Goal: Task Accomplishment & Management: Use online tool/utility

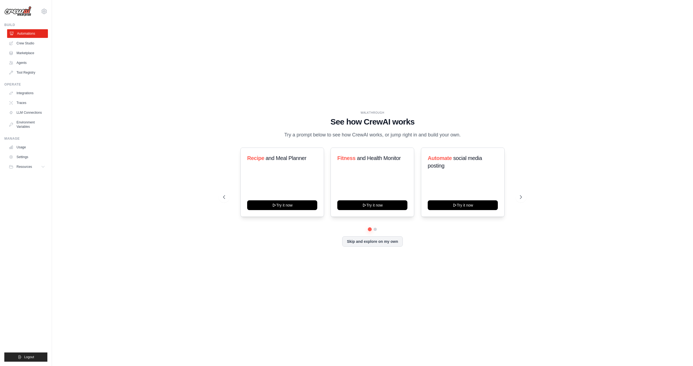
click at [35, 33] on link "Automations" at bounding box center [27, 33] width 41 height 9
click at [518, 196] on icon at bounding box center [520, 196] width 5 height 5
click at [522, 196] on icon at bounding box center [520, 196] width 5 height 5
click at [519, 198] on icon at bounding box center [520, 196] width 5 height 5
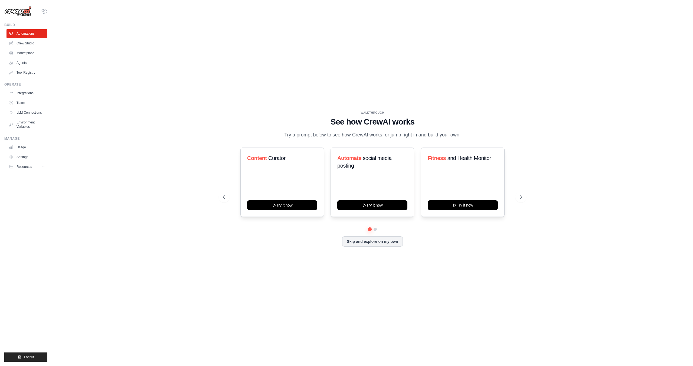
click at [375, 231] on div "Content Curator Try it now Automate social media posting Try it now Fitness and…" at bounding box center [372, 196] width 299 height 99
click at [383, 240] on button "Skip and explore on my own" at bounding box center [372, 241] width 60 height 10
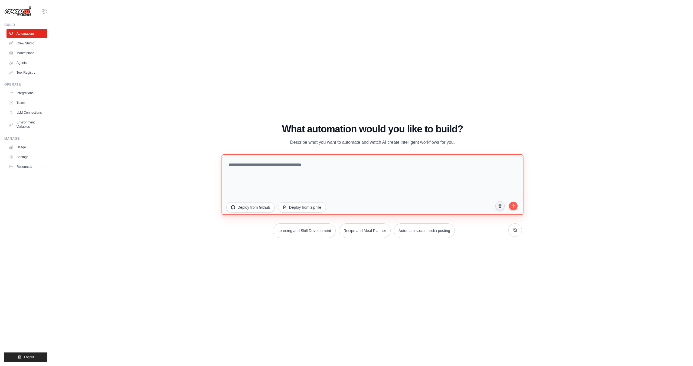
click at [358, 173] on textarea at bounding box center [372, 184] width 302 height 61
click at [294, 127] on h1 "What automation would you like to build?" at bounding box center [372, 129] width 299 height 11
click at [337, 180] on textarea at bounding box center [372, 184] width 302 height 61
click at [322, 126] on h1 "What automation would you like to build?" at bounding box center [372, 129] width 299 height 11
click at [338, 196] on textarea at bounding box center [372, 184] width 302 height 61
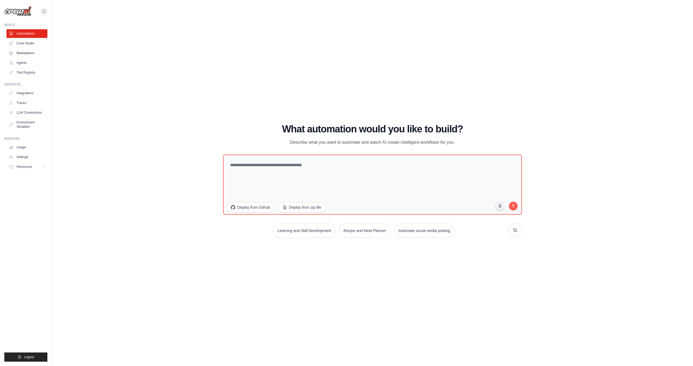
click at [359, 139] on p "Describe what you want to automate and watch AI create intelligent workflows fo…" at bounding box center [372, 142] width 182 height 7
click at [352, 165] on textarea at bounding box center [372, 184] width 302 height 61
click at [357, 131] on h1 "What automation would you like to build?" at bounding box center [372, 129] width 299 height 11
click at [351, 158] on textarea at bounding box center [372, 184] width 302 height 61
click at [358, 131] on h1 "What automation would you like to build?" at bounding box center [372, 129] width 299 height 11
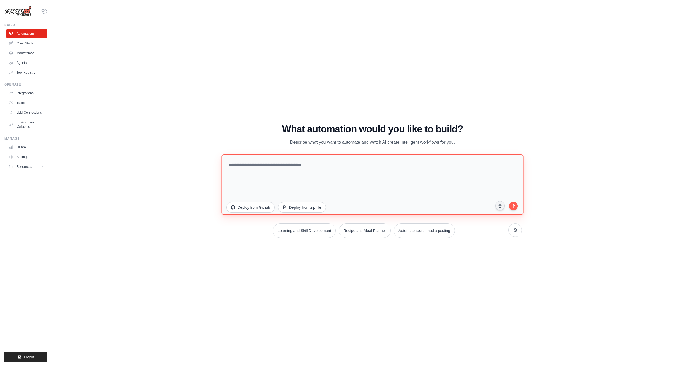
click at [312, 171] on textarea at bounding box center [372, 184] width 302 height 61
click at [296, 168] on textarea at bounding box center [372, 184] width 302 height 61
paste textarea "**********"
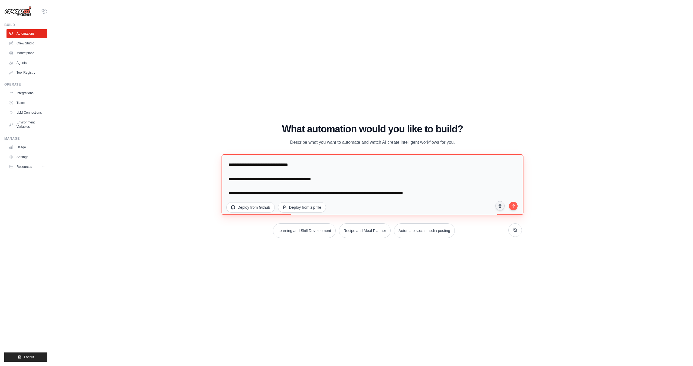
scroll to position [87, 0]
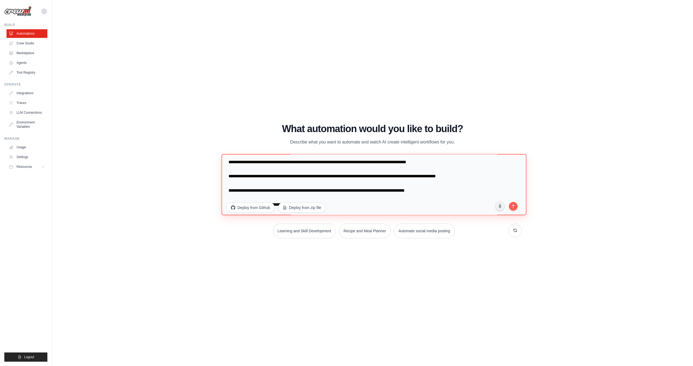
type textarea "**********"
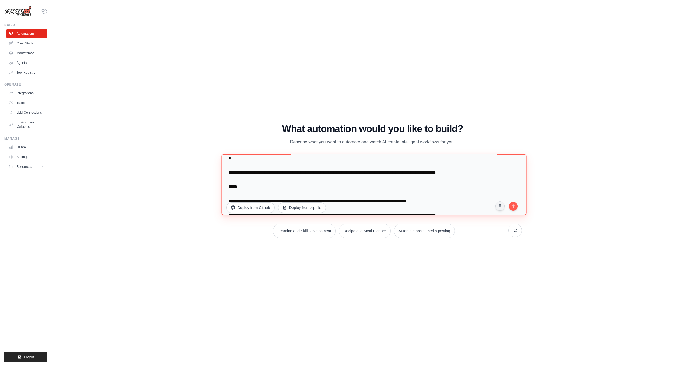
scroll to position [49, 0]
click at [409, 185] on textarea "**********" at bounding box center [373, 184] width 305 height 61
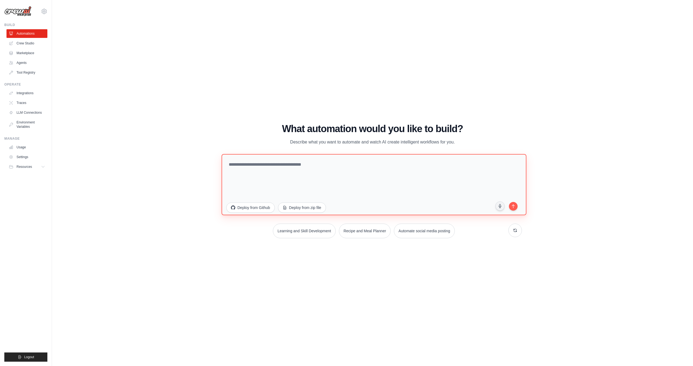
scroll to position [0, 0]
click at [36, 44] on link "Crew Studio" at bounding box center [27, 43] width 41 height 9
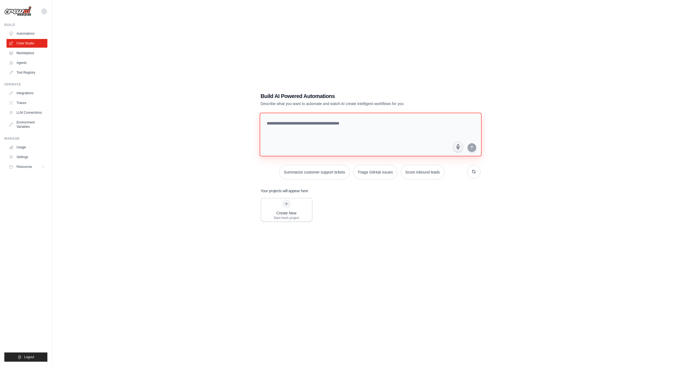
click at [365, 137] on textarea at bounding box center [370, 135] width 222 height 44
click at [359, 103] on p "Describe what you want to automate and watch AI create intelligent workflows fo…" at bounding box center [352, 103] width 182 height 5
click at [44, 73] on link "Tool Registry" at bounding box center [27, 72] width 41 height 9
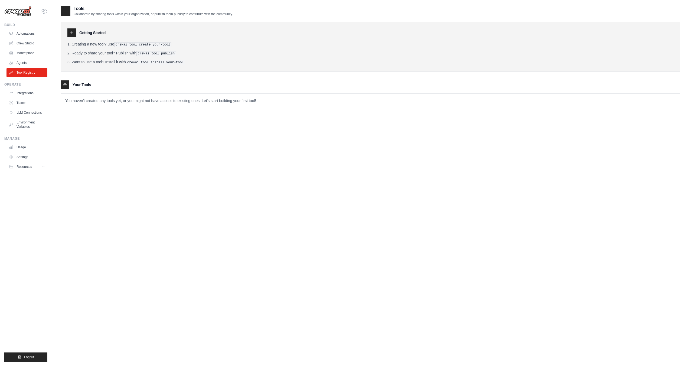
click at [94, 106] on p "You haven't created any tools yet, or you might not have access to existing one…" at bounding box center [370, 101] width 619 height 14
click at [95, 103] on p "You haven't created any tools yet, or you might not have access to existing one…" at bounding box center [370, 101] width 619 height 14
drag, startPoint x: 152, startPoint y: 104, endPoint x: 157, endPoint y: 105, distance: 4.3
click at [153, 104] on p "You haven't created any tools yet, or you might not have access to existing one…" at bounding box center [370, 101] width 619 height 14
click at [157, 105] on p "You haven't created any tools yet, or you might not have access to existing one…" at bounding box center [370, 101] width 619 height 14
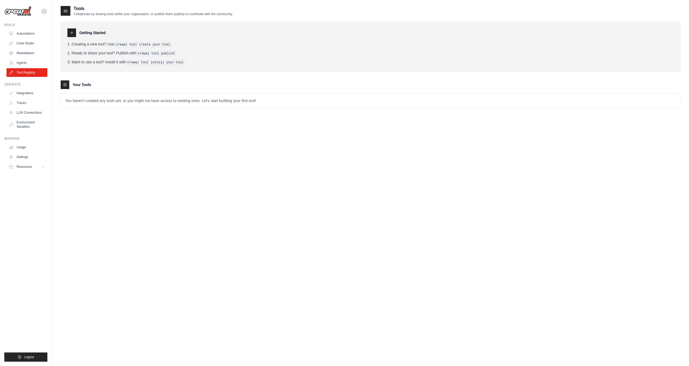
click at [190, 96] on p "You haven't created any tools yet, or you might not have access to existing one…" at bounding box center [370, 101] width 619 height 14
click at [244, 102] on p "You haven't created any tools yet, or you might not have access to existing one…" at bounding box center [370, 101] width 619 height 14
click at [74, 32] on div at bounding box center [71, 32] width 9 height 9
drag, startPoint x: 68, startPoint y: 32, endPoint x: 70, endPoint y: 30, distance: 3.3
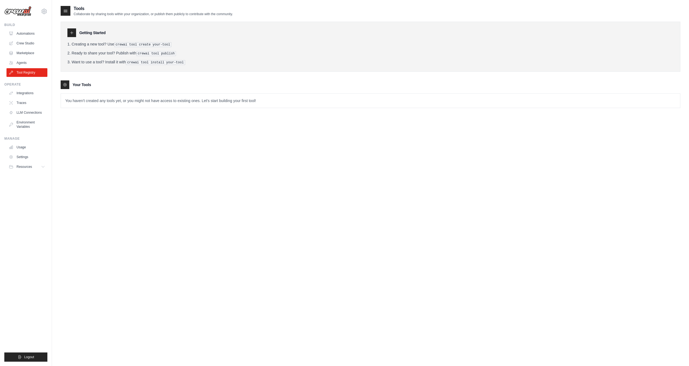
click at [68, 31] on div at bounding box center [71, 32] width 9 height 9
click at [90, 37] on div "Getting Started" at bounding box center [370, 32] width 606 height 9
drag, startPoint x: 116, startPoint y: 44, endPoint x: 174, endPoint y: 48, distance: 58.1
click at [174, 48] on ol "Creating a new tool? Use crewai tool create your-tool Ready to share your tool?…" at bounding box center [370, 53] width 606 height 24
click at [34, 32] on link "Automations" at bounding box center [27, 33] width 41 height 9
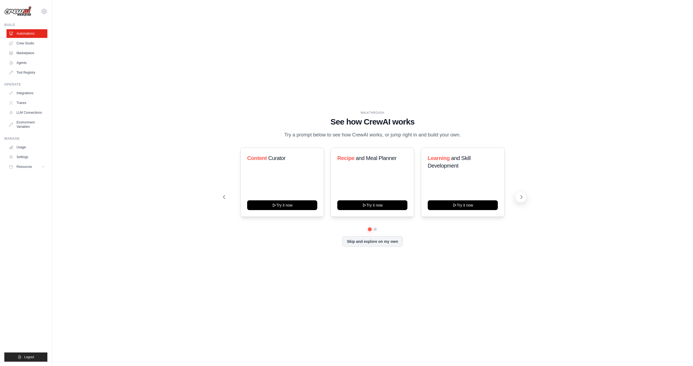
click at [522, 198] on icon at bounding box center [520, 196] width 5 height 5
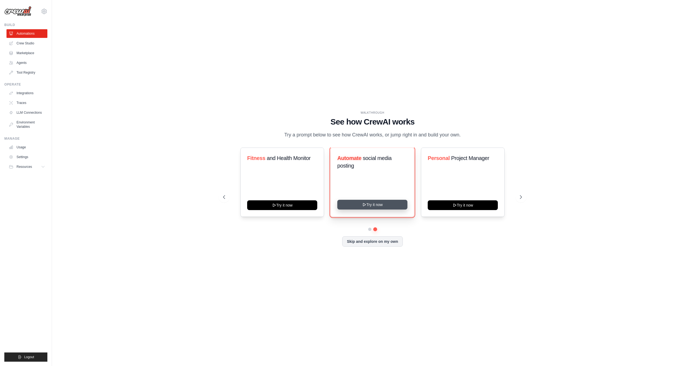
click at [360, 205] on button "Try it now" at bounding box center [372, 205] width 70 height 10
click at [35, 46] on link "Crew Studio" at bounding box center [27, 43] width 41 height 9
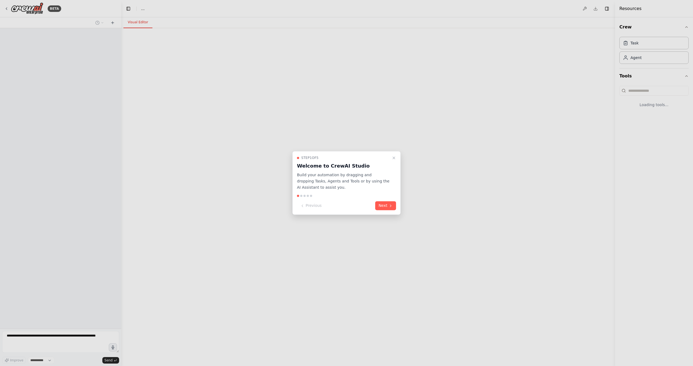
select select "****"
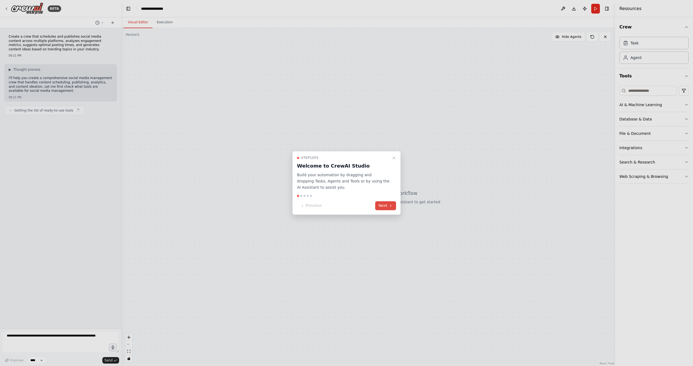
click at [384, 206] on button "Next" at bounding box center [385, 205] width 21 height 9
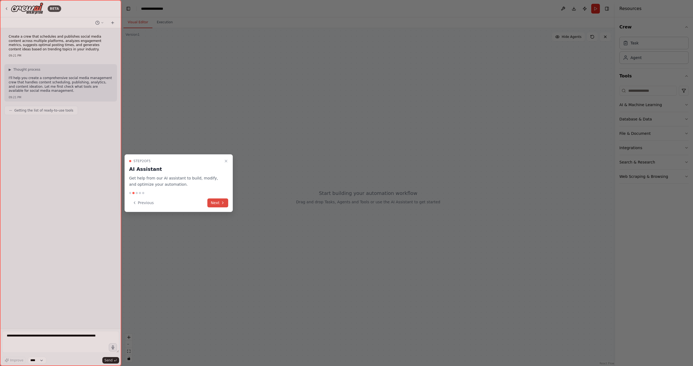
click at [223, 202] on icon at bounding box center [223, 202] width 4 height 4
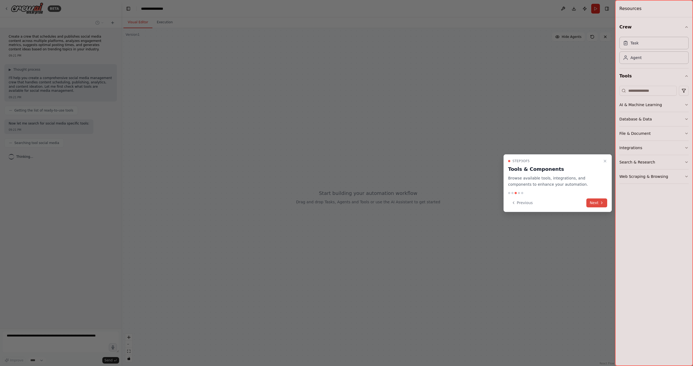
click at [598, 203] on button "Next" at bounding box center [596, 202] width 21 height 9
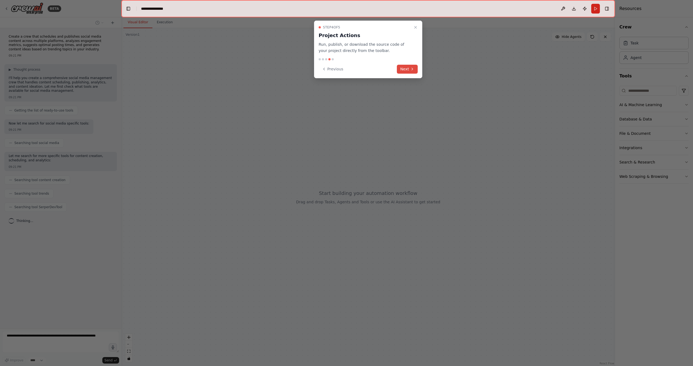
click at [402, 68] on button "Next" at bounding box center [407, 69] width 21 height 9
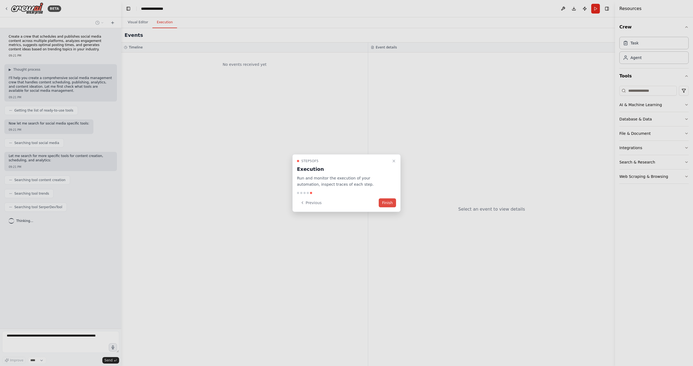
click at [393, 203] on button "Finish" at bounding box center [387, 202] width 17 height 9
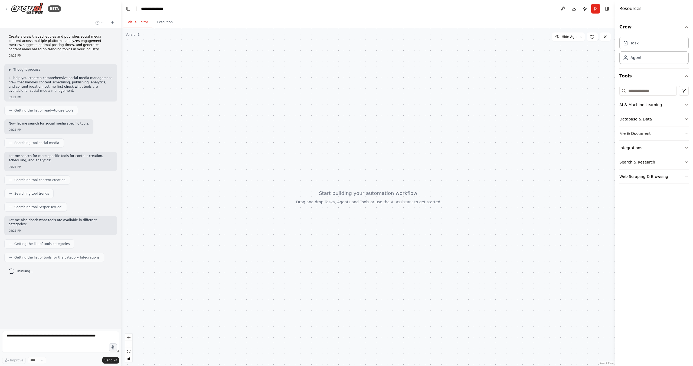
drag, startPoint x: 180, startPoint y: 77, endPoint x: 205, endPoint y: 99, distance: 32.6
click at [205, 99] on div at bounding box center [367, 197] width 493 height 338
drag, startPoint x: 289, startPoint y: 151, endPoint x: 231, endPoint y: 119, distance: 66.4
click at [231, 119] on div at bounding box center [367, 197] width 493 height 338
click at [336, 202] on div at bounding box center [367, 197] width 493 height 338
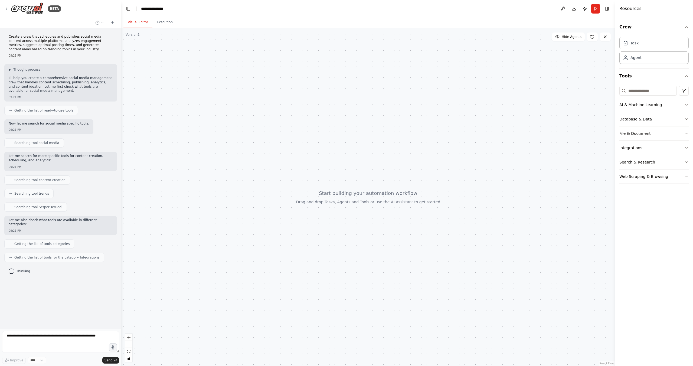
click at [336, 202] on div at bounding box center [367, 197] width 493 height 338
click at [346, 215] on div at bounding box center [367, 197] width 493 height 338
drag, startPoint x: 330, startPoint y: 219, endPoint x: 328, endPoint y: 212, distance: 7.3
click at [328, 212] on div at bounding box center [367, 197] width 493 height 338
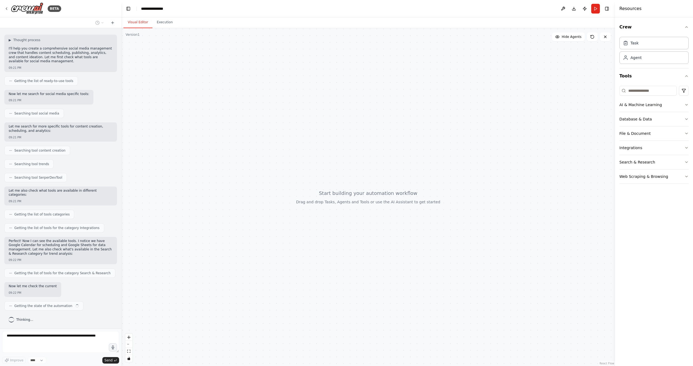
scroll to position [34, 0]
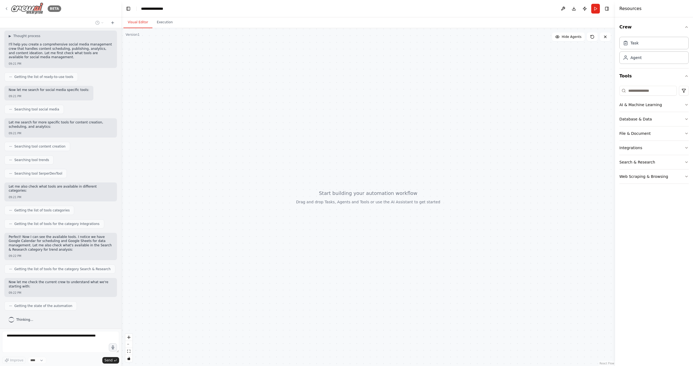
click at [7, 7] on icon at bounding box center [6, 8] width 4 height 4
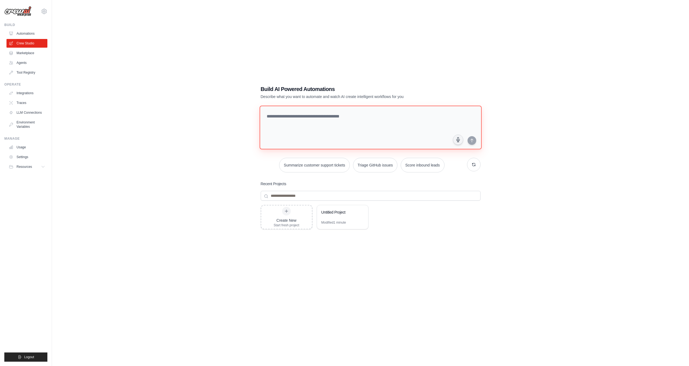
click at [307, 110] on textarea at bounding box center [370, 128] width 222 height 44
click at [345, 129] on textarea at bounding box center [370, 128] width 222 height 44
paste textarea "**********"
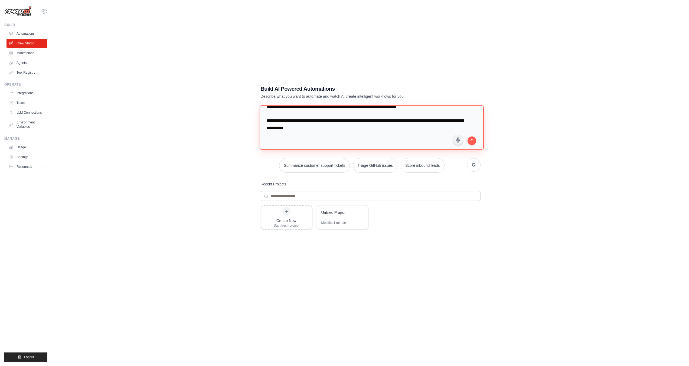
scroll to position [11, 0]
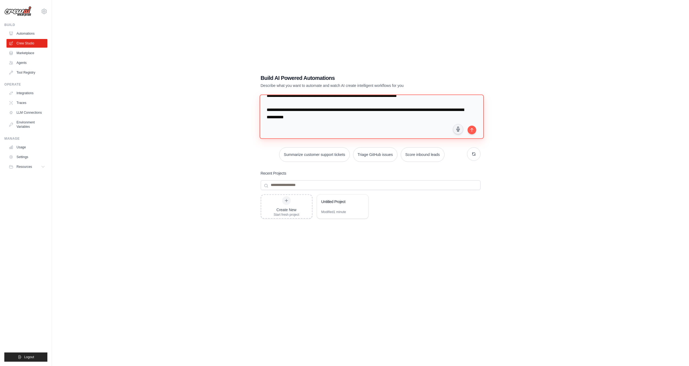
click at [376, 131] on textarea "**********" at bounding box center [371, 116] width 224 height 44
paste textarea "**********"
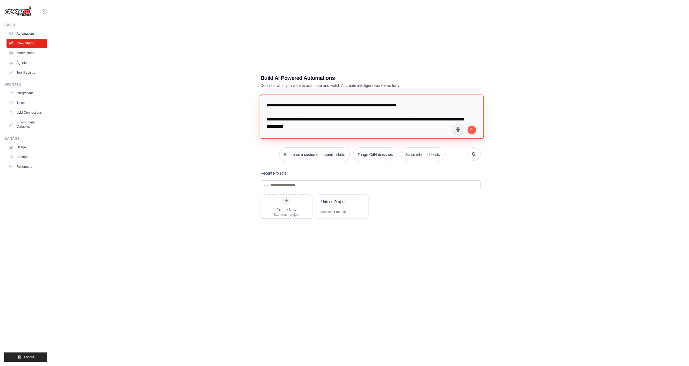
scroll to position [0, 0]
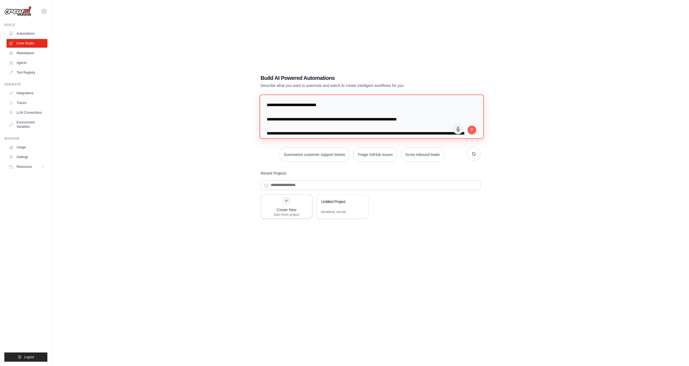
drag, startPoint x: 378, startPoint y: 120, endPoint x: 431, endPoint y: 119, distance: 53.0
click at [431, 119] on textarea "**********" at bounding box center [371, 116] width 224 height 44
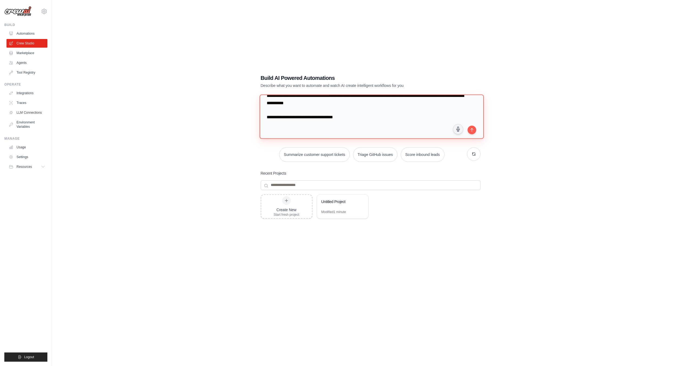
drag, startPoint x: 327, startPoint y: 134, endPoint x: 295, endPoint y: 122, distance: 34.2
click at [294, 122] on textarea "**********" at bounding box center [371, 116] width 224 height 44
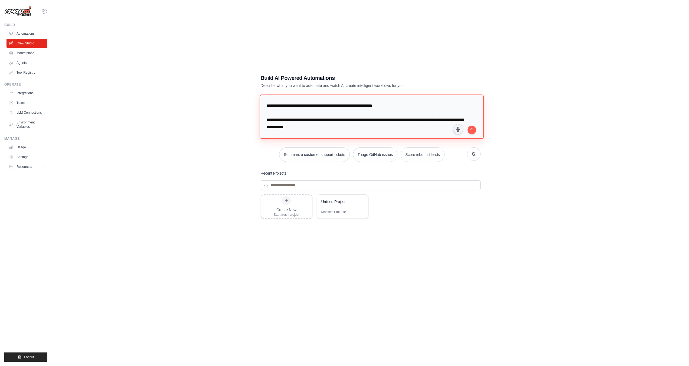
click at [325, 121] on textarea "**********" at bounding box center [371, 116] width 224 height 44
drag, startPoint x: 328, startPoint y: 120, endPoint x: 287, endPoint y: 123, distance: 41.2
click at [287, 123] on textarea "**********" at bounding box center [371, 116] width 224 height 44
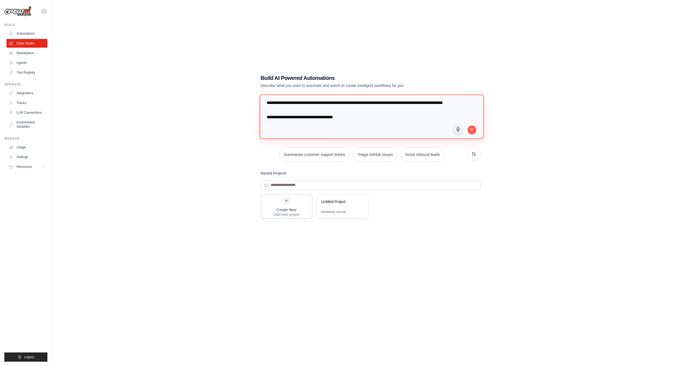
click at [372, 120] on textarea "**********" at bounding box center [371, 116] width 224 height 44
click at [367, 128] on textarea "**********" at bounding box center [371, 116] width 224 height 44
type textarea "**********"
click at [473, 129] on icon "submit" at bounding box center [471, 129] width 4 height 4
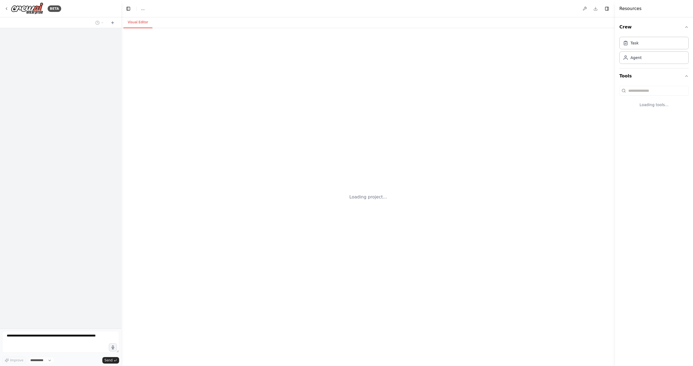
select select "****"
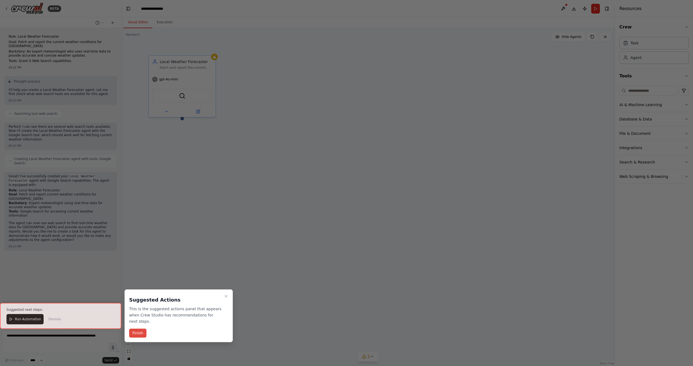
click at [138, 334] on button "Finish" at bounding box center [137, 332] width 17 height 9
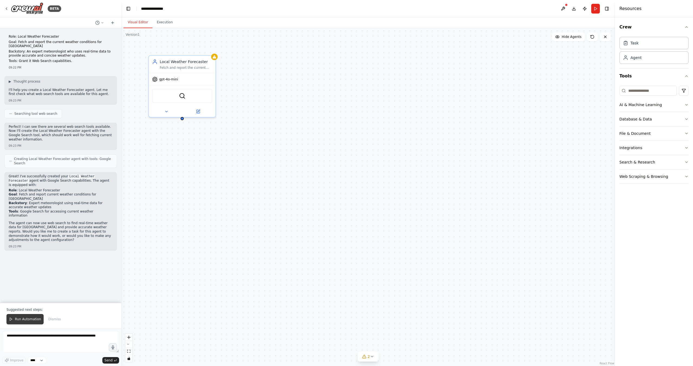
click at [34, 320] on span "Run Automation" at bounding box center [28, 319] width 26 height 4
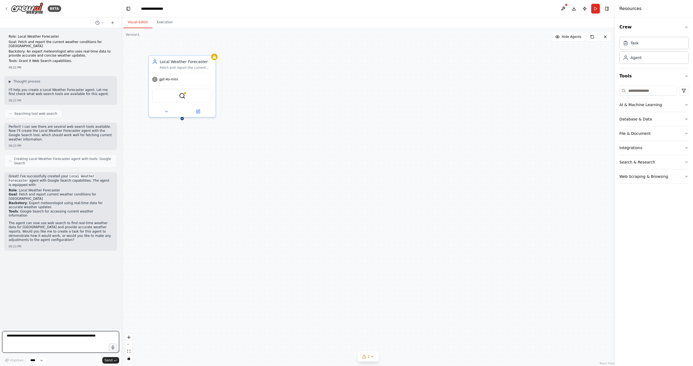
click at [66, 343] on textarea at bounding box center [60, 342] width 117 height 22
click at [100, 264] on div "Role: Local Weather Forecaster Goal: Fetch and report the current weather condi…" at bounding box center [60, 178] width 121 height 300
click at [182, 97] on img at bounding box center [182, 94] width 6 height 6
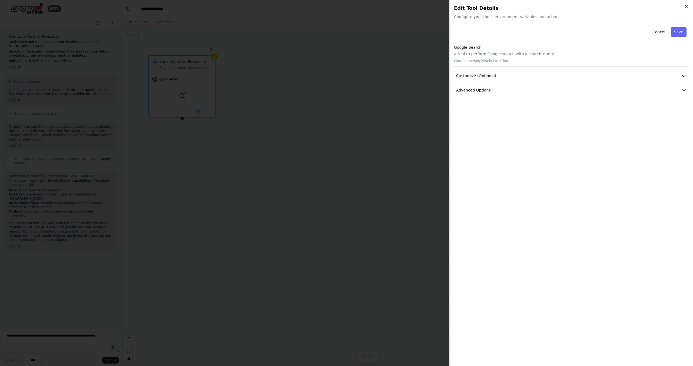
click at [689, 7] on div "Close Edit Tool Details Configure your tool's environment variables and actions…" at bounding box center [571, 183] width 244 height 366
click at [686, 8] on icon "button" at bounding box center [686, 6] width 4 height 4
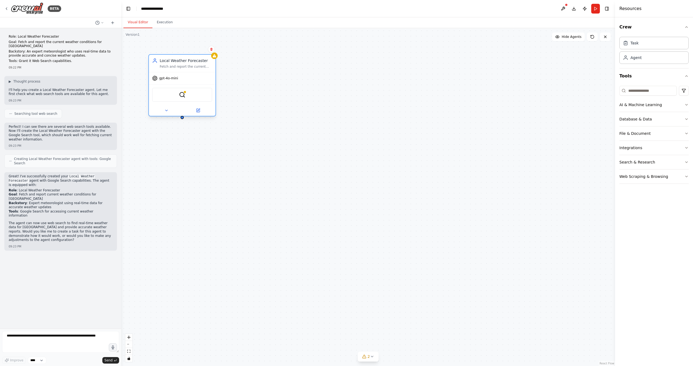
click at [215, 59] on div "Local Weather Forecaster Fetch and report the current weather conditions for Ta…" at bounding box center [182, 85] width 68 height 62
click at [185, 73] on div "gpt-4o-mini" at bounding box center [182, 78] width 67 height 12
click at [196, 115] on div at bounding box center [182, 110] width 67 height 11
click at [198, 112] on icon at bounding box center [197, 110] width 3 height 3
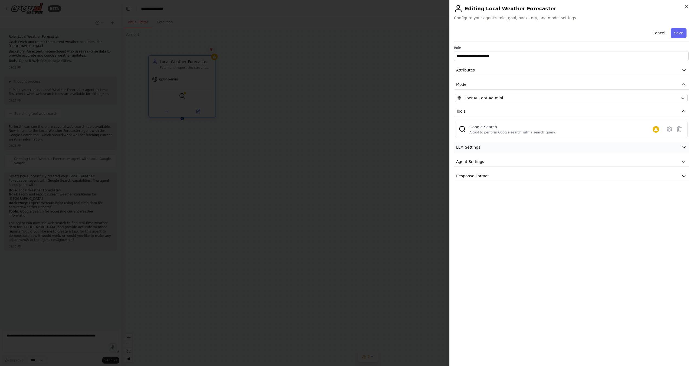
click at [490, 150] on button "LLM Settings" at bounding box center [571, 147] width 235 height 10
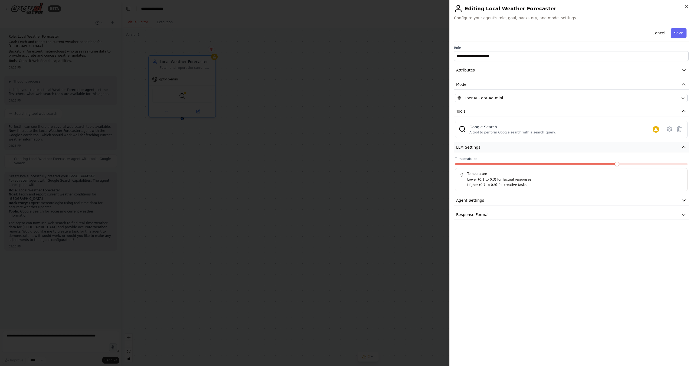
click at [490, 150] on button "LLM Settings" at bounding box center [571, 147] width 235 height 10
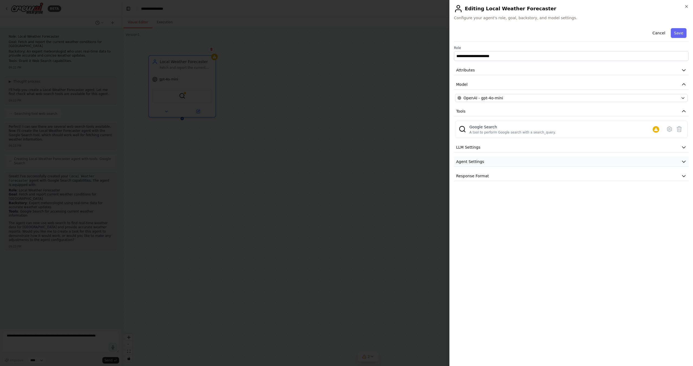
click at [491, 163] on button "Agent Settings" at bounding box center [571, 162] width 235 height 10
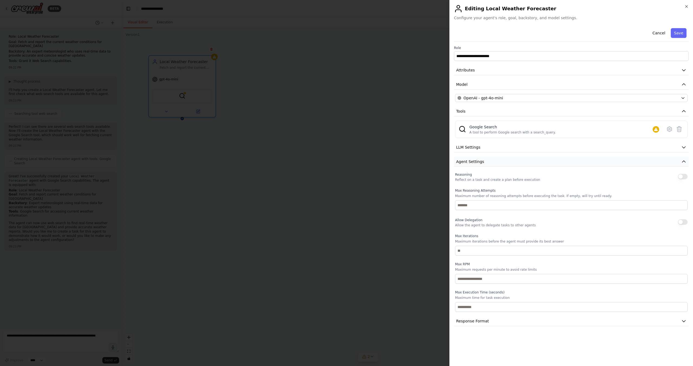
click at [490, 163] on button "Agent Settings" at bounding box center [571, 162] width 235 height 10
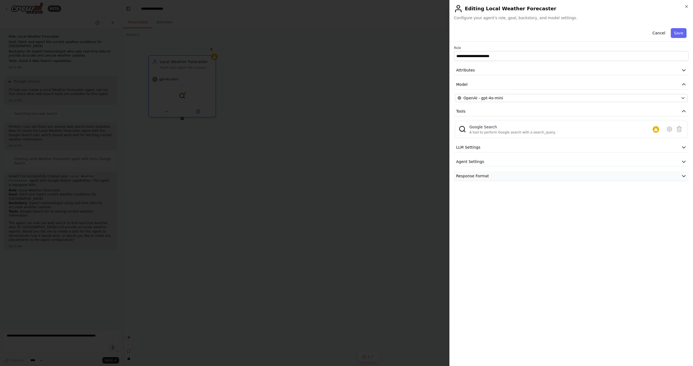
click at [493, 180] on button "Response Format" at bounding box center [571, 176] width 235 height 10
click at [488, 70] on button "Attributes" at bounding box center [571, 70] width 235 height 10
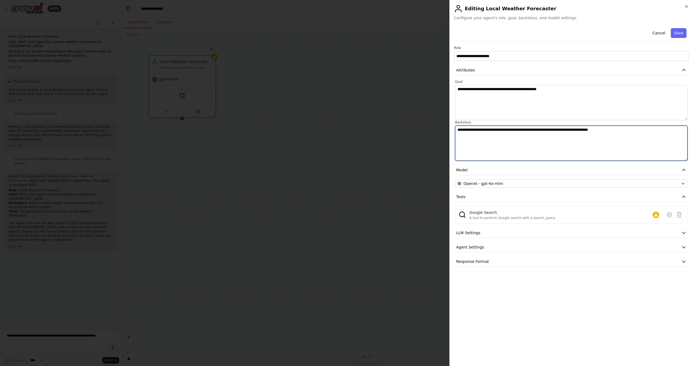
click at [498, 143] on textarea "**********" at bounding box center [571, 143] width 232 height 35
click at [497, 126] on textarea "**********" at bounding box center [571, 143] width 232 height 35
click at [543, 109] on textarea "**********" at bounding box center [571, 102] width 232 height 35
click at [493, 165] on div "**********" at bounding box center [571, 146] width 235 height 241
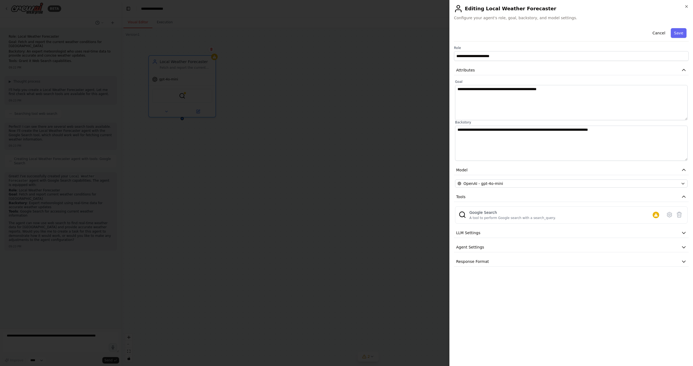
click at [410, 55] on div at bounding box center [346, 183] width 693 height 366
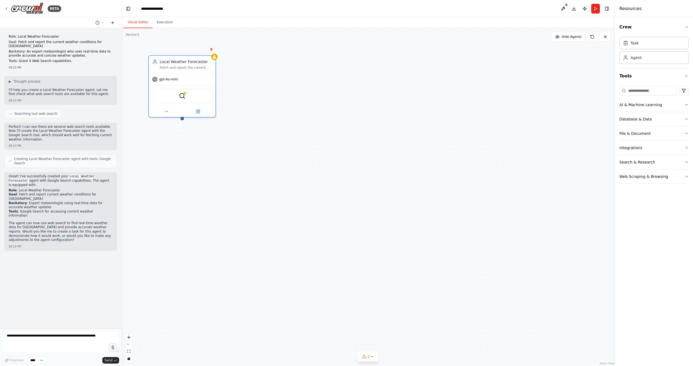
click at [110, 24] on icon at bounding box center [112, 23] width 4 height 4
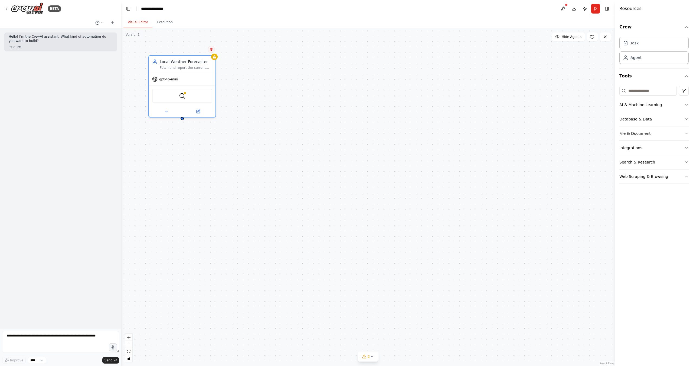
click at [210, 51] on icon at bounding box center [211, 49] width 3 height 3
click at [205, 48] on button "Confirm" at bounding box center [195, 49] width 19 height 6
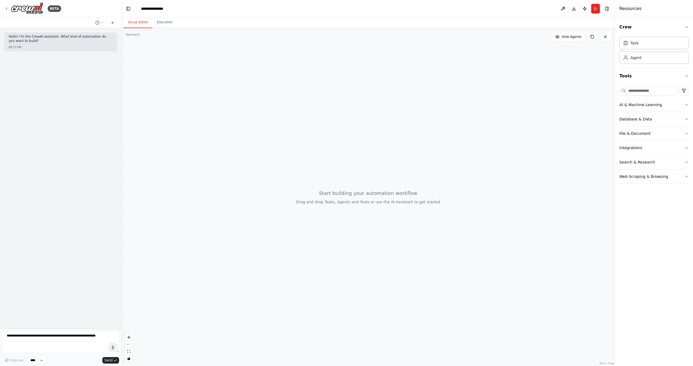
click at [6, 139] on div "Hello! I'm the CrewAI assistant. What kind of automation do you want to build? …" at bounding box center [60, 178] width 121 height 300
click at [66, 341] on textarea at bounding box center [60, 342] width 117 height 22
paste textarea "**********"
type textarea "**********"
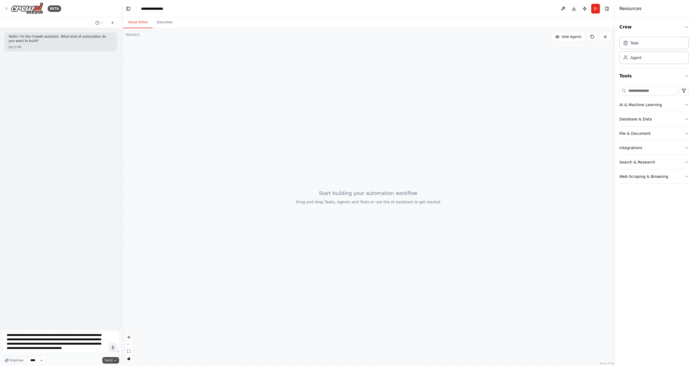
click at [107, 358] on span "Send" at bounding box center [108, 360] width 8 height 4
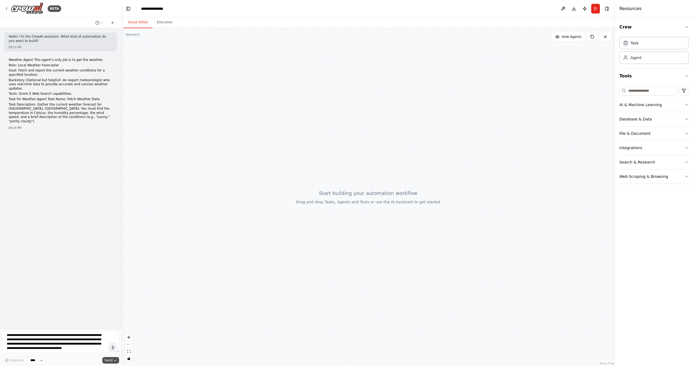
scroll to position [0, 0]
click at [50, 123] on div "Weather Agent This agent's only job is to get the weather. Role: Local Weather …" at bounding box center [60, 94] width 113 height 76
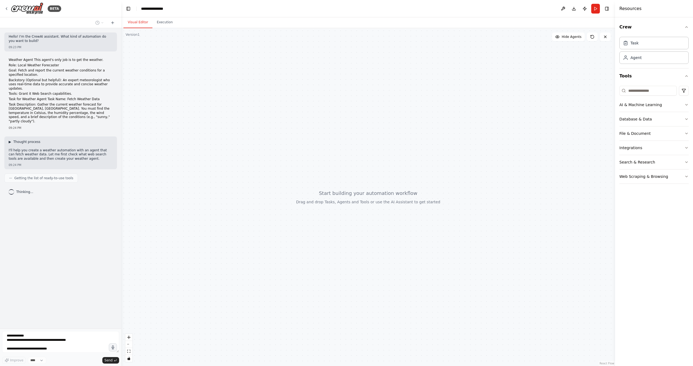
click at [24, 140] on span "Thought process" at bounding box center [26, 142] width 27 height 4
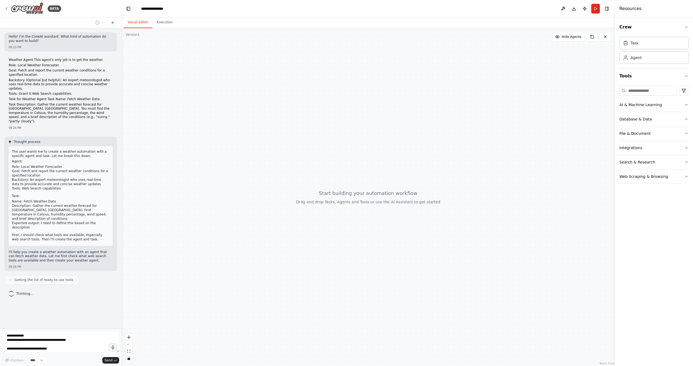
click at [24, 140] on span "Thought process" at bounding box center [26, 142] width 27 height 4
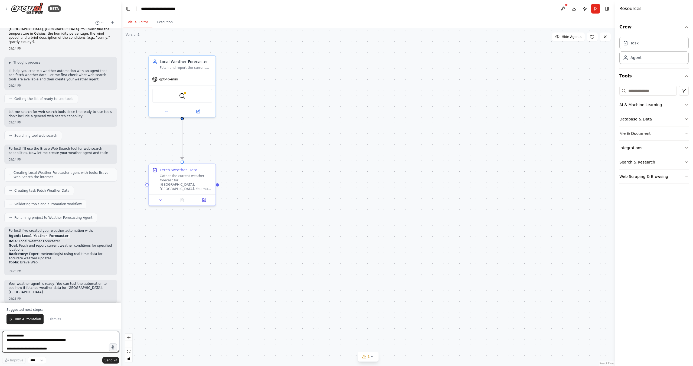
click at [88, 338] on textarea "**********" at bounding box center [60, 342] width 117 height 22
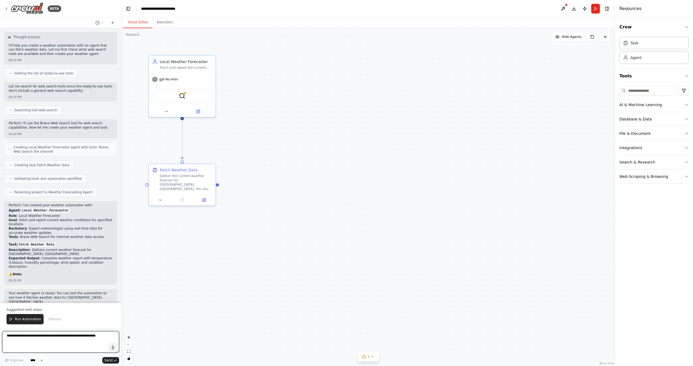
scroll to position [114, 0]
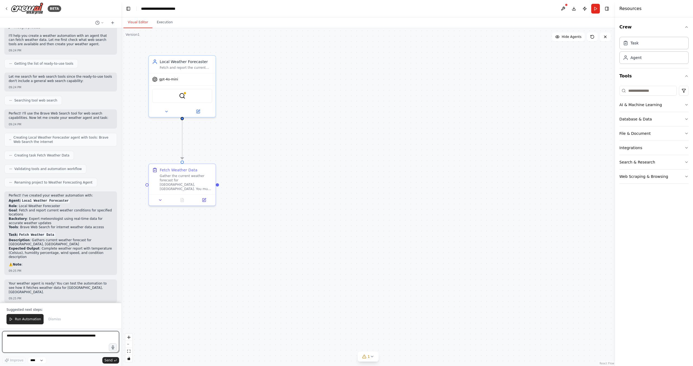
paste textarea "**********"
type textarea "**********"
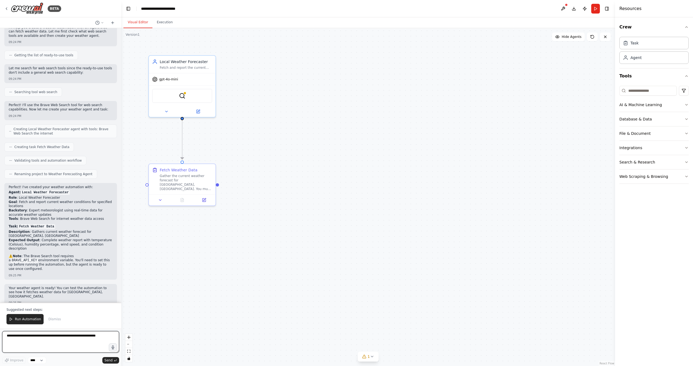
scroll to position [0, 0]
click at [111, 25] on button at bounding box center [112, 22] width 9 height 6
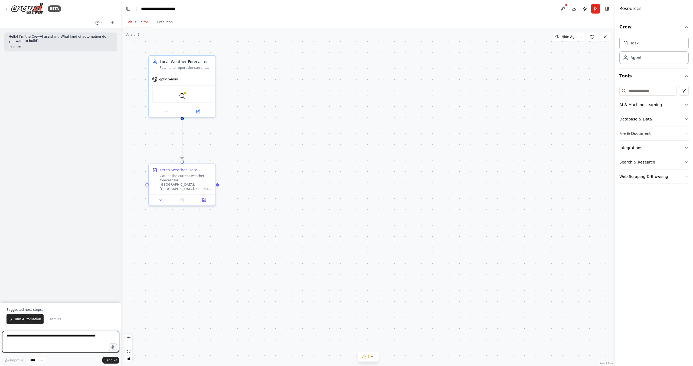
click at [31, 348] on textarea at bounding box center [60, 342] width 117 height 22
click at [32, 344] on textarea at bounding box center [60, 342] width 117 height 22
paste textarea "**********"
type textarea "**********"
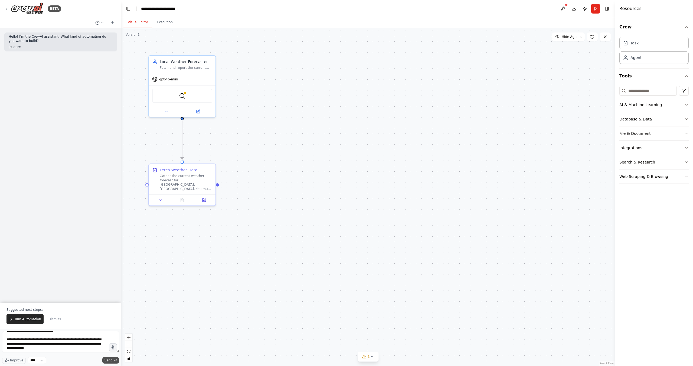
click at [110, 359] on span "Send" at bounding box center [108, 360] width 8 height 4
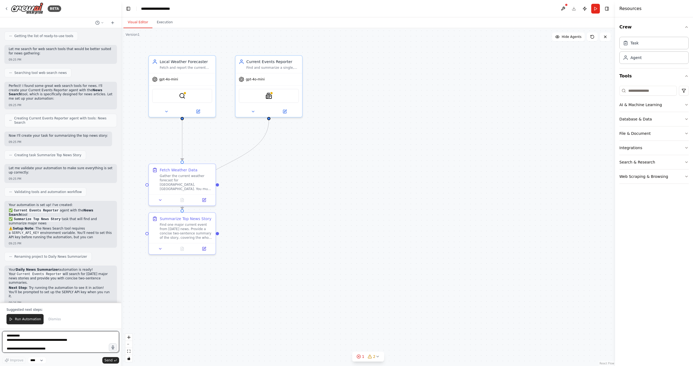
scroll to position [143, 0]
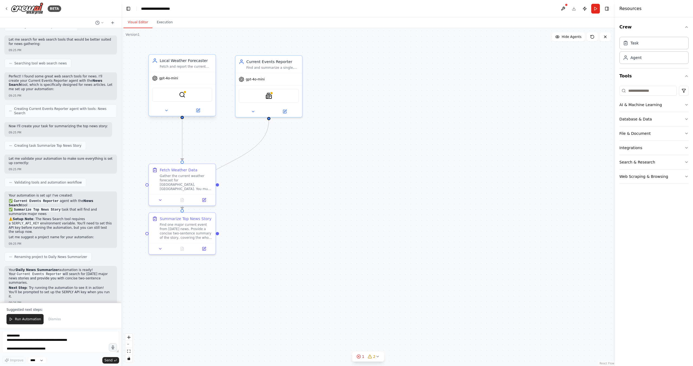
click at [215, 56] on div "Local Weather Forecaster Fetch and report the current weather conditions for a …" at bounding box center [182, 85] width 68 height 62
click at [209, 51] on button at bounding box center [211, 49] width 7 height 7
drag, startPoint x: 213, startPoint y: 49, endPoint x: 210, endPoint y: 50, distance: 3.3
click at [213, 49] on button at bounding box center [211, 49] width 7 height 7
click at [203, 51] on div ".deletable-edge-delete-btn { width: 20px; height: 20px; border: 0px solid #ffff…" at bounding box center [367, 197] width 493 height 338
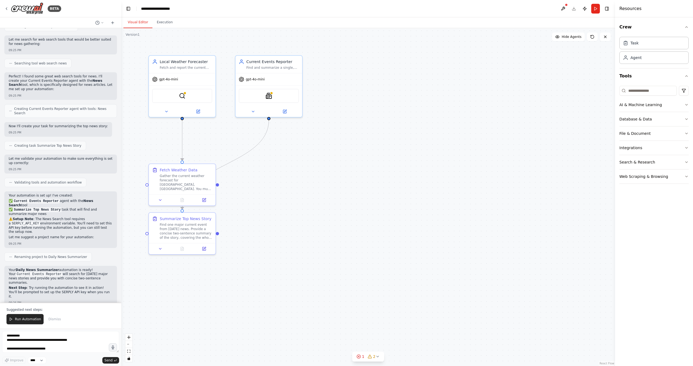
click at [214, 49] on div ".deletable-edge-delete-btn { width: 20px; height: 20px; border: 0px solid #ffff…" at bounding box center [367, 197] width 493 height 338
click at [213, 56] on div "Local Weather Forecaster Fetch and report the current weather conditions for a …" at bounding box center [182, 63] width 67 height 17
click at [213, 51] on button at bounding box center [211, 49] width 7 height 7
click at [199, 50] on button "Confirm" at bounding box center [196, 49] width 19 height 6
click at [268, 58] on div "Current Events Reporter" at bounding box center [273, 60] width 52 height 5
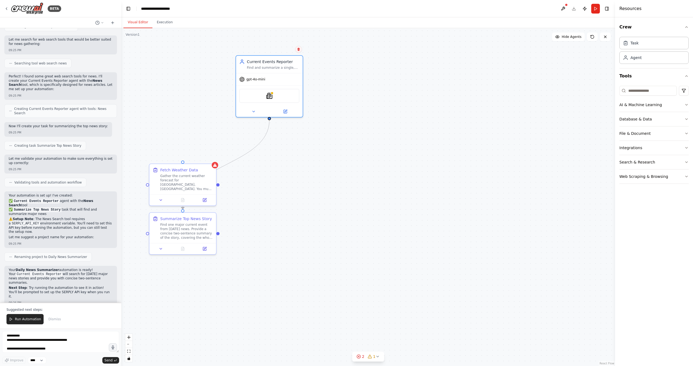
click at [297, 49] on icon at bounding box center [298, 49] width 3 height 3
click at [279, 52] on button "Confirm" at bounding box center [283, 49] width 19 height 6
click at [210, 169] on div "Fetch Weather Data" at bounding box center [186, 168] width 52 height 5
click at [213, 160] on button at bounding box center [211, 157] width 7 height 7
click at [199, 159] on button "Confirm" at bounding box center [196, 158] width 19 height 6
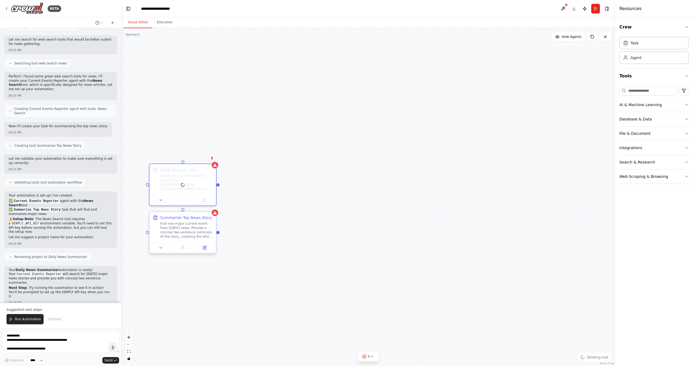
click at [208, 221] on div "Summarize Top News Story Find one major current event from [DATE] news. Provide…" at bounding box center [186, 227] width 52 height 24
click at [212, 208] on icon at bounding box center [212, 206] width 2 height 3
click at [198, 208] on button "Confirm" at bounding box center [196, 206] width 19 height 6
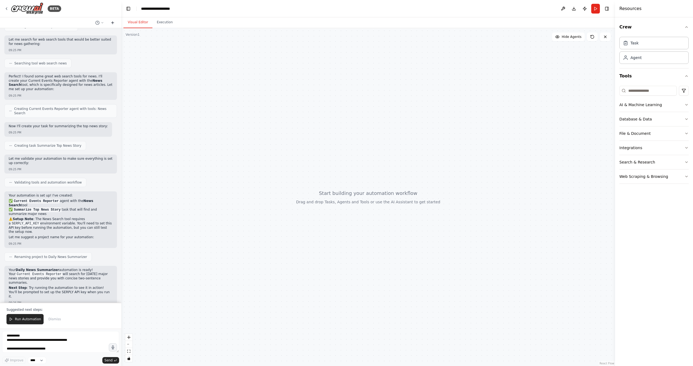
click at [114, 20] on button at bounding box center [112, 22] width 9 height 6
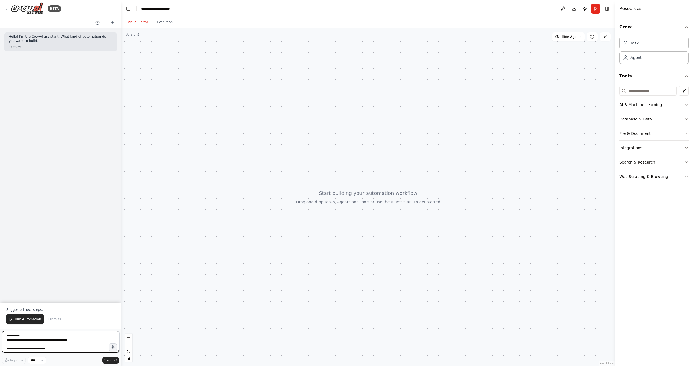
click at [68, 343] on textarea "**********" at bounding box center [60, 342] width 117 height 22
paste textarea "**********"
type textarea "**********"
click at [111, 359] on span "Send" at bounding box center [108, 360] width 8 height 4
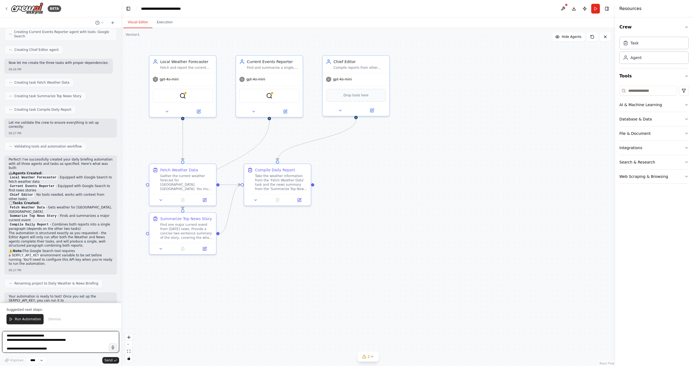
scroll to position [420, 0]
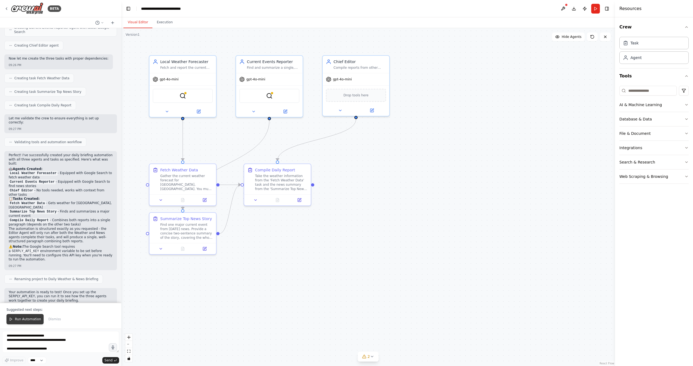
click at [32, 320] on span "Run Automation" at bounding box center [28, 319] width 26 height 4
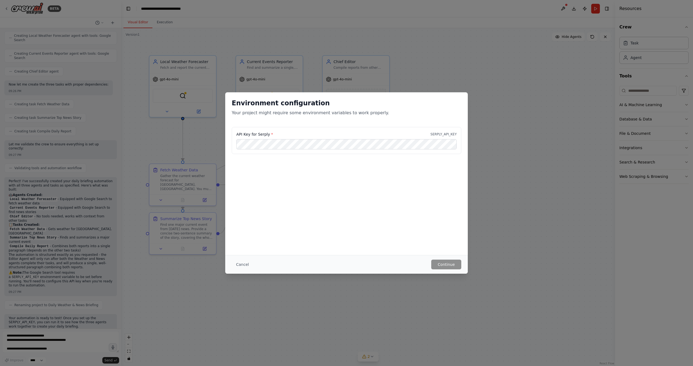
click at [445, 134] on p "SERPLY_API_KEY" at bounding box center [443, 134] width 26 height 4
copy p "SERPLY_API_KEY"
click at [270, 185] on div "Environment configuration Your project might require some environment variables…" at bounding box center [346, 173] width 242 height 163
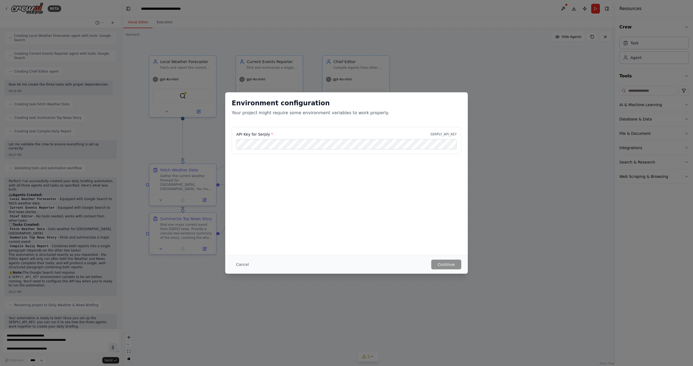
click at [453, 133] on p "SERPLY_API_KEY" at bounding box center [443, 134] width 26 height 4
copy p "SERPLY_API_KEY"
click at [446, 264] on button "Continue" at bounding box center [446, 264] width 30 height 10
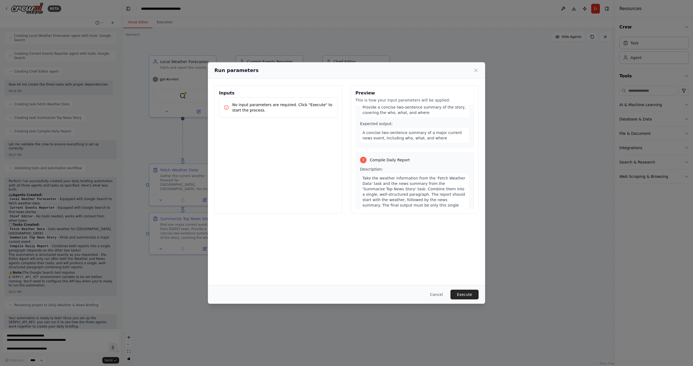
scroll to position [159, 0]
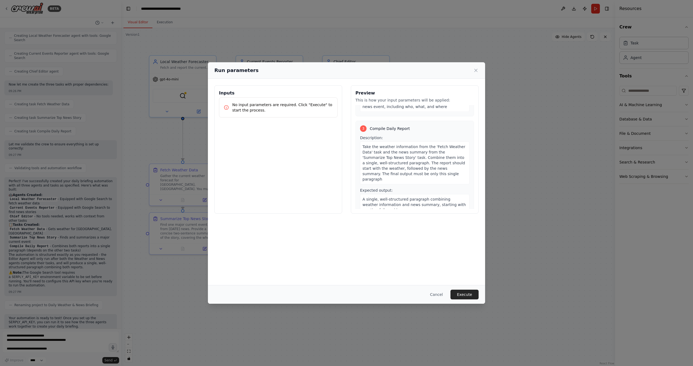
click at [468, 292] on button "Execute" at bounding box center [464, 294] width 28 height 10
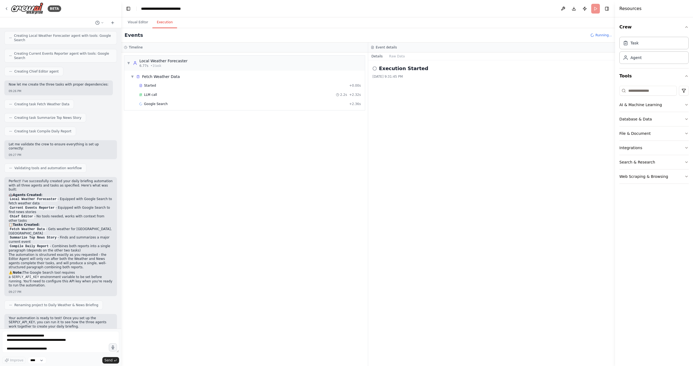
click at [167, 25] on button "Execution" at bounding box center [164, 22] width 25 height 11
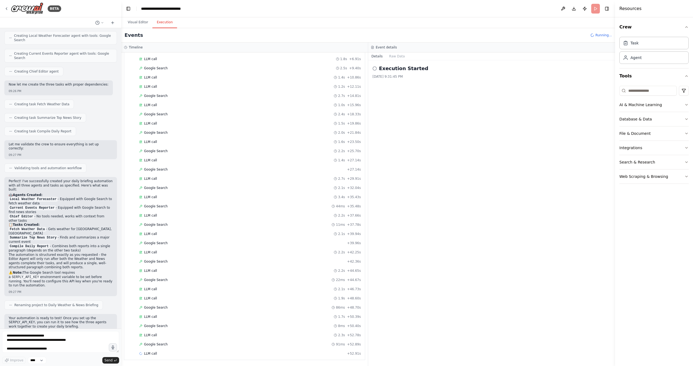
scroll to position [591, 0]
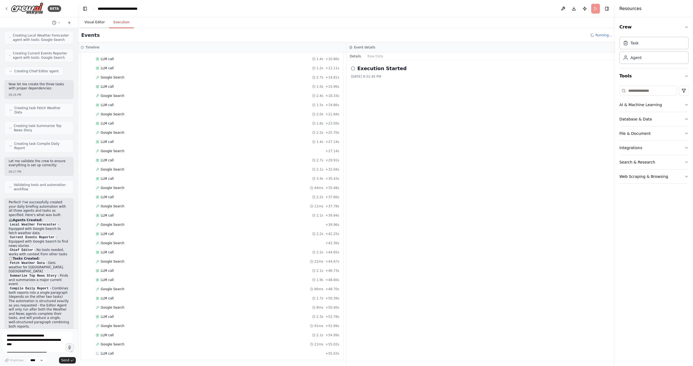
drag, startPoint x: 121, startPoint y: 34, endPoint x: 87, endPoint y: 24, distance: 34.9
click at [85, 38] on div "BETA Hello! I'm the CrewAI assistant. What kind of automation do you want to bu…" at bounding box center [346, 183] width 693 height 366
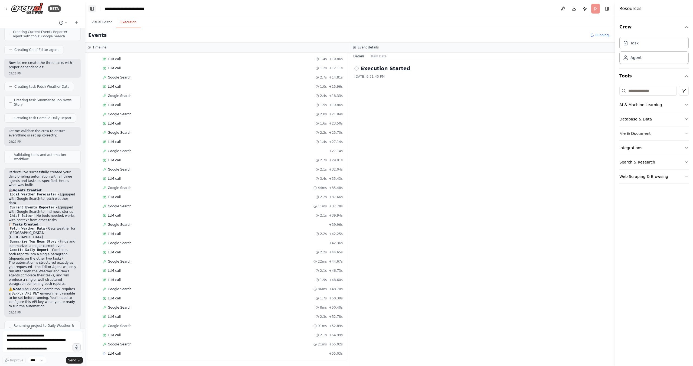
click at [93, 11] on button "Toggle Left Sidebar" at bounding box center [92, 9] width 8 height 8
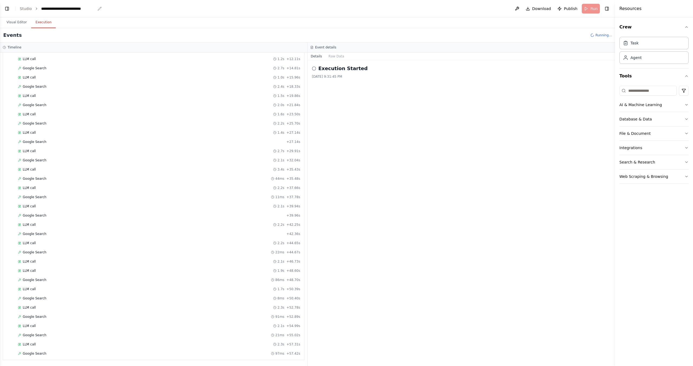
scroll to position [609, 0]
click at [8, 8] on button "Toggle Left Sidebar" at bounding box center [7, 9] width 8 height 8
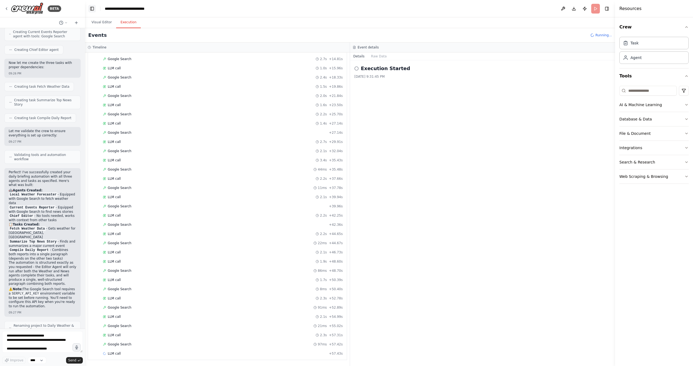
scroll to position [628, 0]
click at [90, 7] on button "Toggle Left Sidebar" at bounding box center [92, 9] width 8 height 8
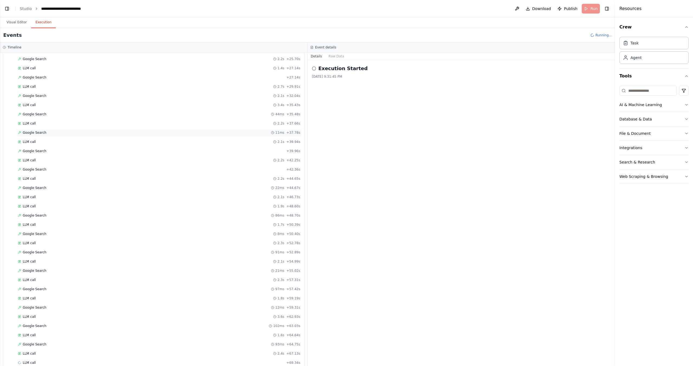
scroll to position [674, 0]
click at [337, 58] on button "Raw Data" at bounding box center [336, 56] width 22 height 8
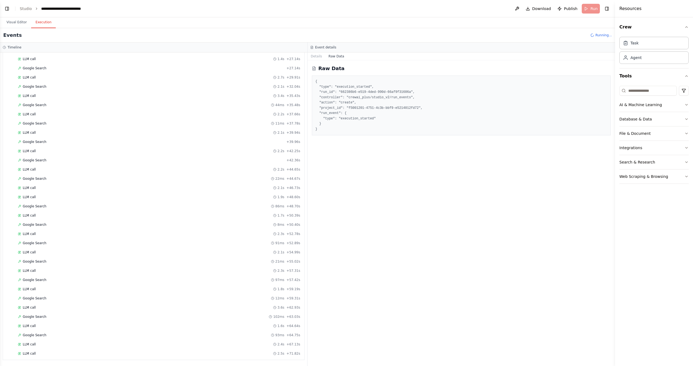
scroll to position [683, 0]
click at [317, 58] on button "Details" at bounding box center [316, 56] width 18 height 8
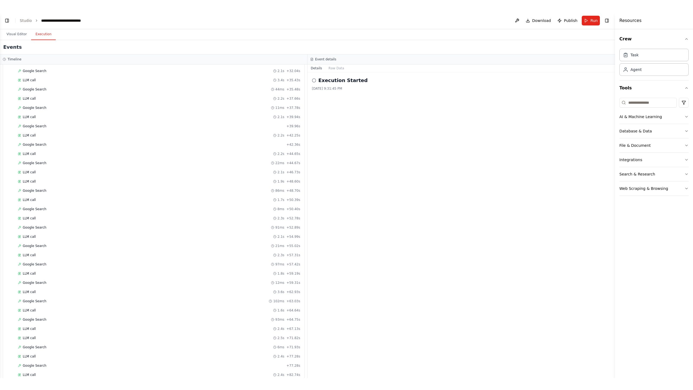
scroll to position [797, 0]
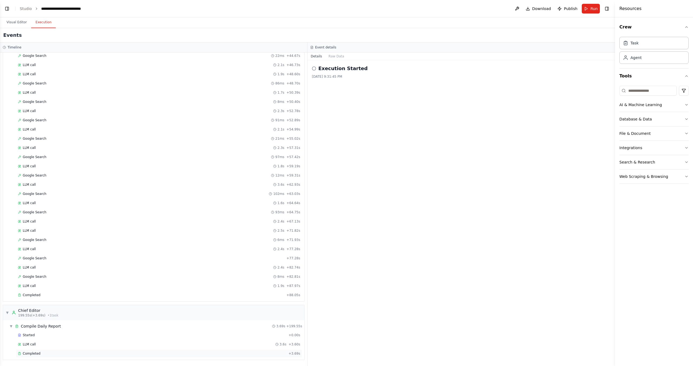
click at [176, 353] on div "Completed" at bounding box center [152, 353] width 268 height 4
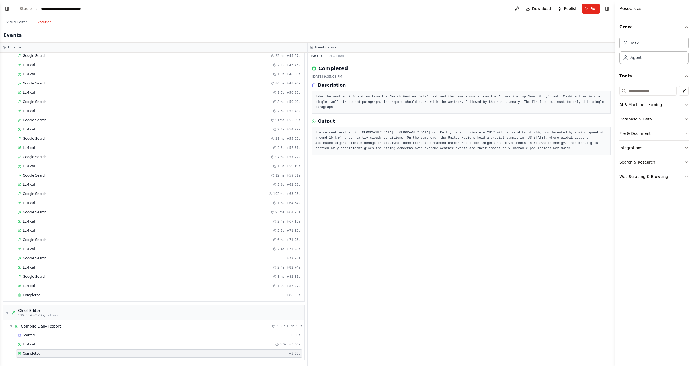
click at [543, 108] on pre "Take the weather information from the 'Fetch Weather Data' task and the news su…" at bounding box center [461, 102] width 292 height 16
click at [601, 86] on div "Description" at bounding box center [461, 85] width 299 height 6
click at [397, 172] on div "Completed [DATE] 9:35:08 PM Description Take the weather information from the '…" at bounding box center [460, 212] width 307 height 305
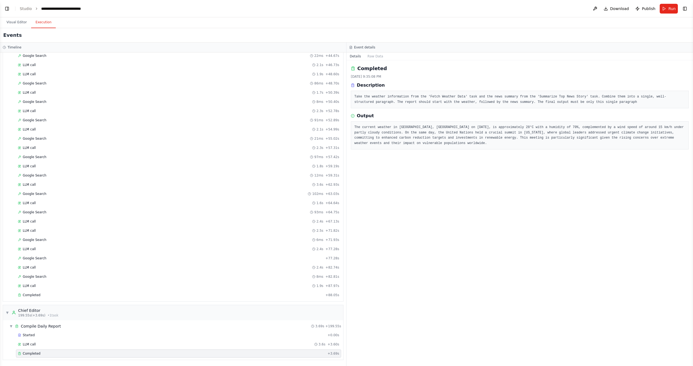
click at [413, 143] on pre "The current weather in [GEOGRAPHIC_DATA], [GEOGRAPHIC_DATA] on [DATE], is appro…" at bounding box center [519, 135] width 331 height 21
click at [465, 98] on pre "Take the weather information from the 'Fetch Weather Data' task and the news su…" at bounding box center [519, 99] width 331 height 11
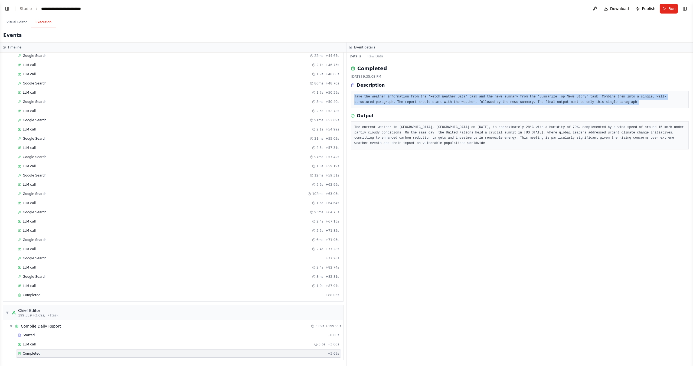
click at [465, 98] on pre "Take the weather information from the 'Fetch Weather Data' task and the news su…" at bounding box center [519, 99] width 331 height 11
copy div "Take the weather information from the 'Fetch Weather Data' task and the news su…"
click at [412, 98] on pre "Take the weather information from the 'Fetch Weather Data' task and the news su…" at bounding box center [519, 99] width 331 height 11
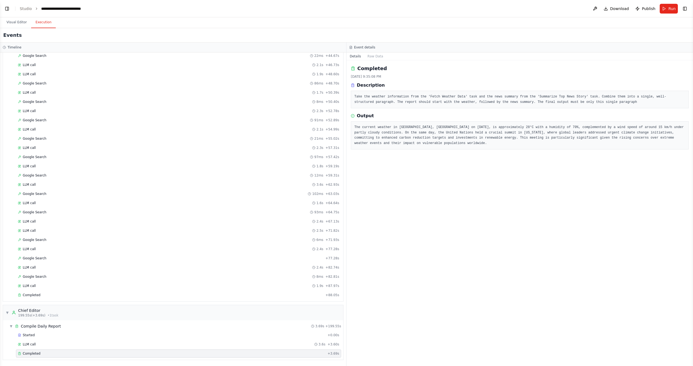
click at [423, 86] on div "Description" at bounding box center [520, 85] width 338 height 6
click at [443, 80] on div "Completed [DATE] 9:35:08 PM Description Take the weather information from the '…" at bounding box center [520, 87] width 338 height 44
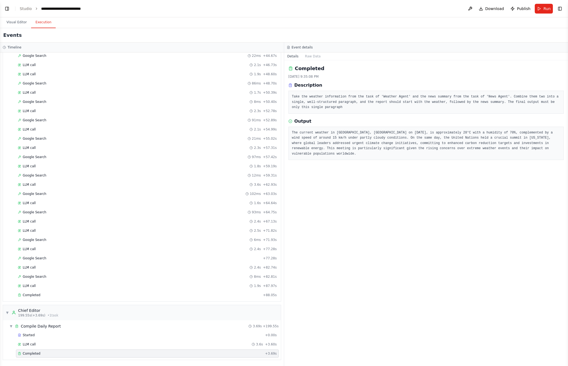
click at [533, 200] on div "Completed [DATE] 9:35:08 PM Description Take the weather information from the t…" at bounding box center [426, 212] width 284 height 305
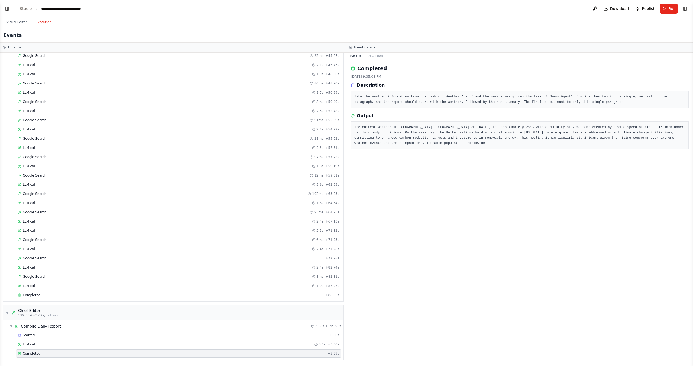
click at [466, 207] on div "Completed [DATE] 9:35:08 PM Description Take the weather information from the t…" at bounding box center [519, 212] width 346 height 305
